Goal: Understand process/instructions: Learn how to perform a task or action

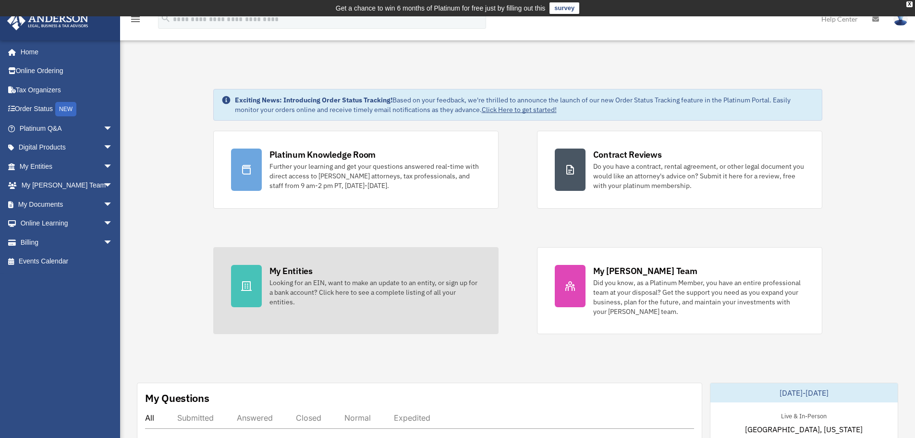
click at [307, 296] on div "Looking for an EIN, want to make an update to an entity, or sign up for a bank …" at bounding box center [374, 292] width 211 height 29
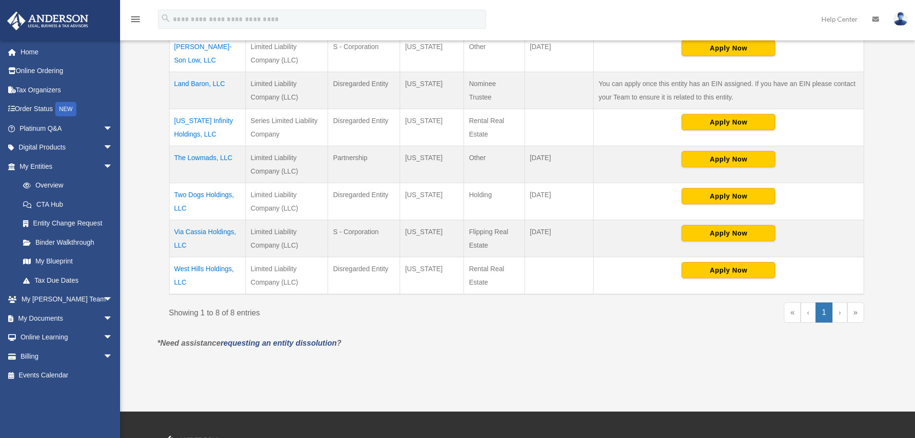
scroll to position [305, 0]
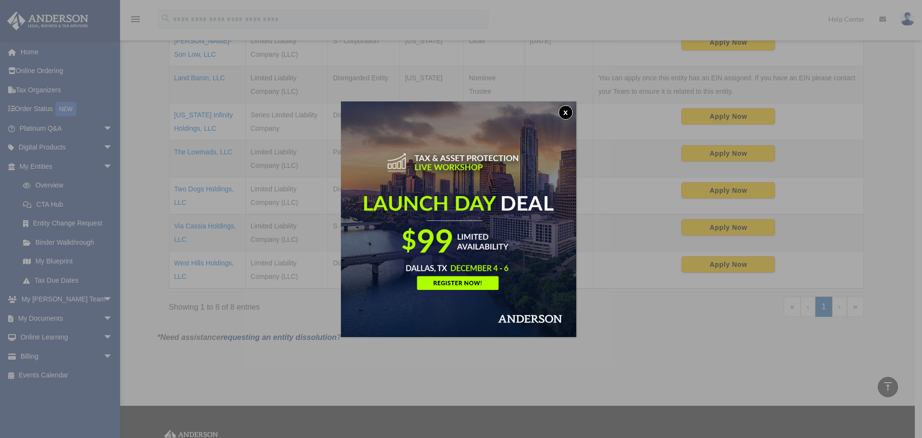
click at [572, 115] on button "x" at bounding box center [566, 112] width 14 height 14
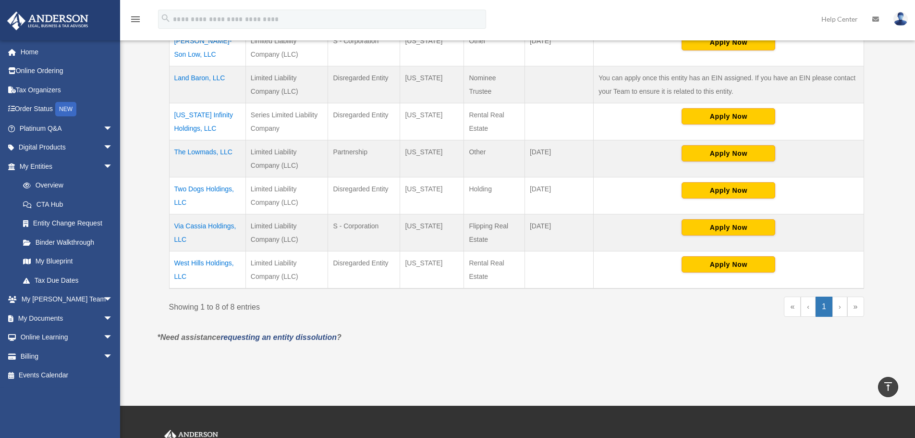
click at [206, 224] on td "Via Cassia Holdings, LLC" at bounding box center [207, 232] width 76 height 37
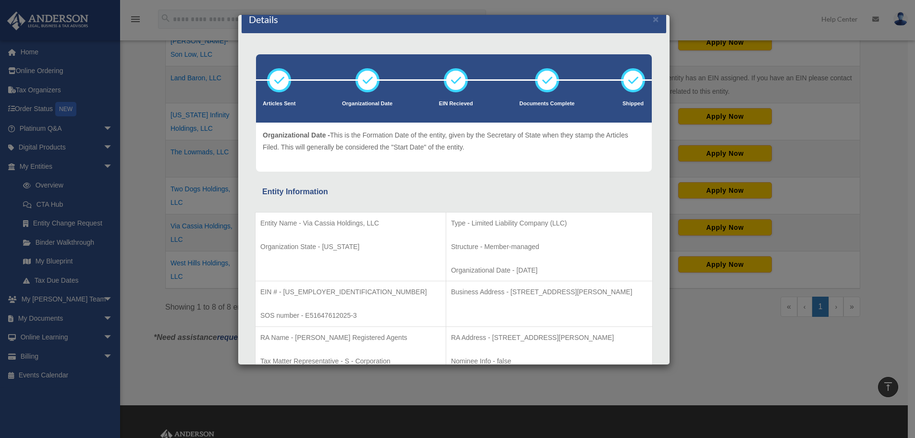
scroll to position [0, 0]
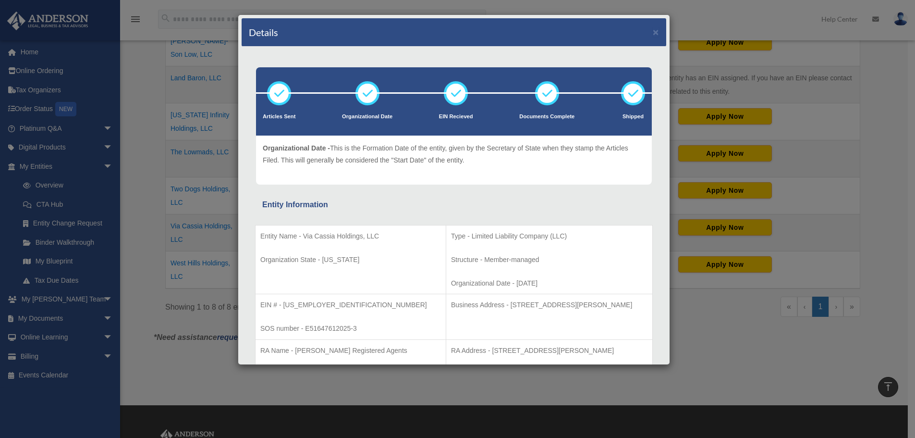
click at [720, 327] on div "Details × Articles Sent Organizational Date" at bounding box center [457, 219] width 915 height 438
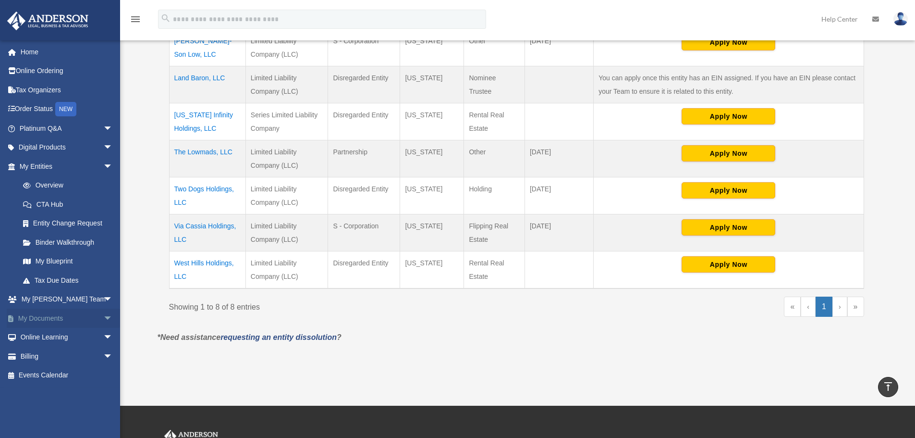
click at [103, 322] on span "arrow_drop_down" at bounding box center [112, 318] width 19 height 20
click at [81, 244] on link "Binder Walkthrough" at bounding box center [70, 241] width 114 height 19
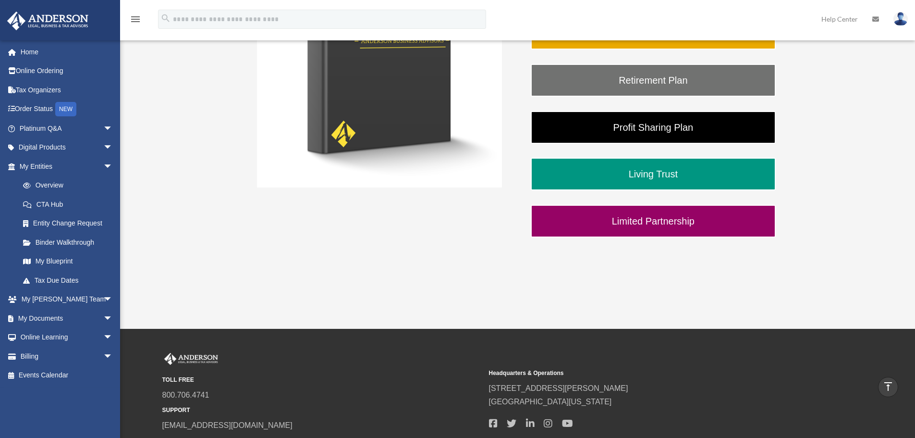
scroll to position [240, 0]
